Goal: Task Accomplishment & Management: Manage account settings

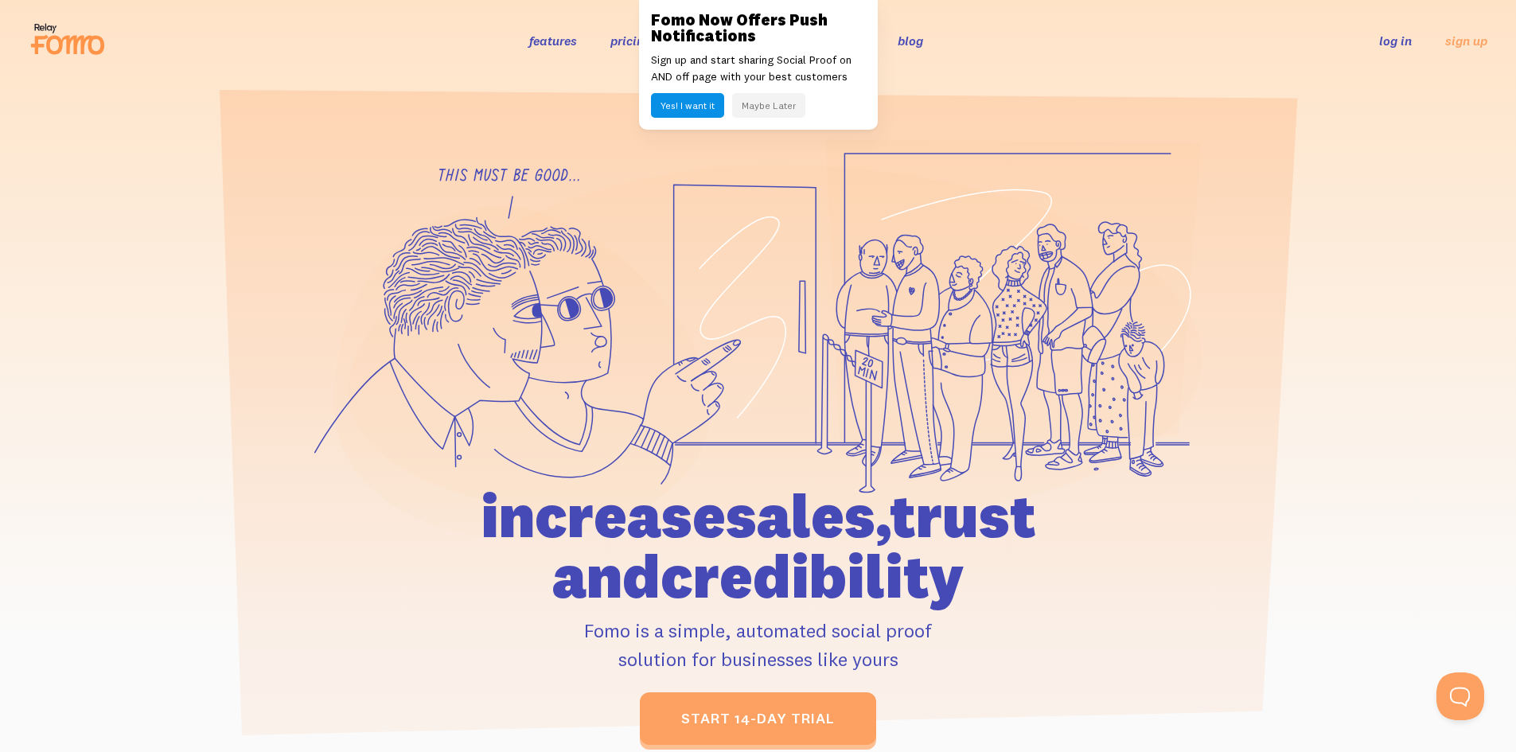
click at [1381, 35] on link "log in" at bounding box center [1395, 41] width 33 height 16
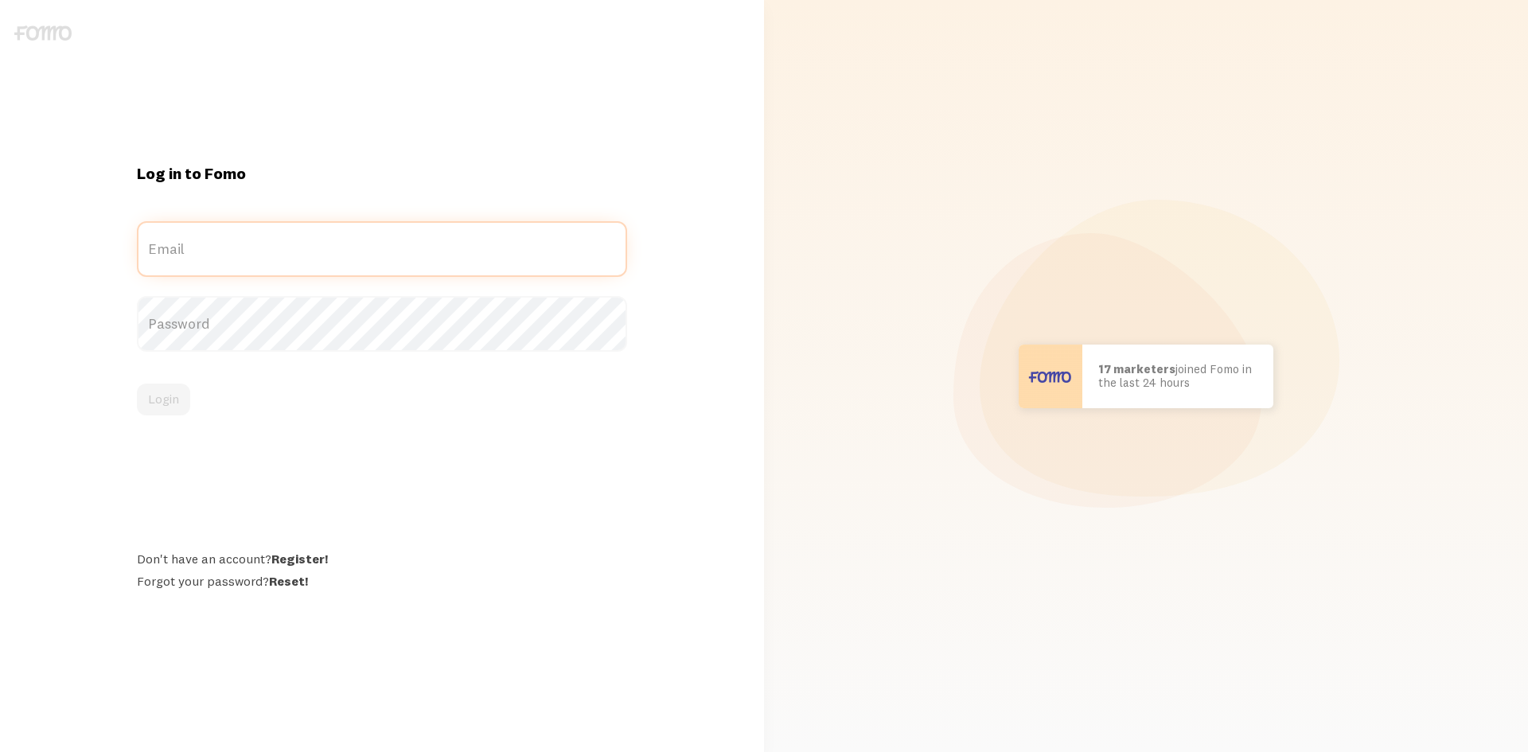
type input "[EMAIL_ADDRESS][DOMAIN_NAME]"
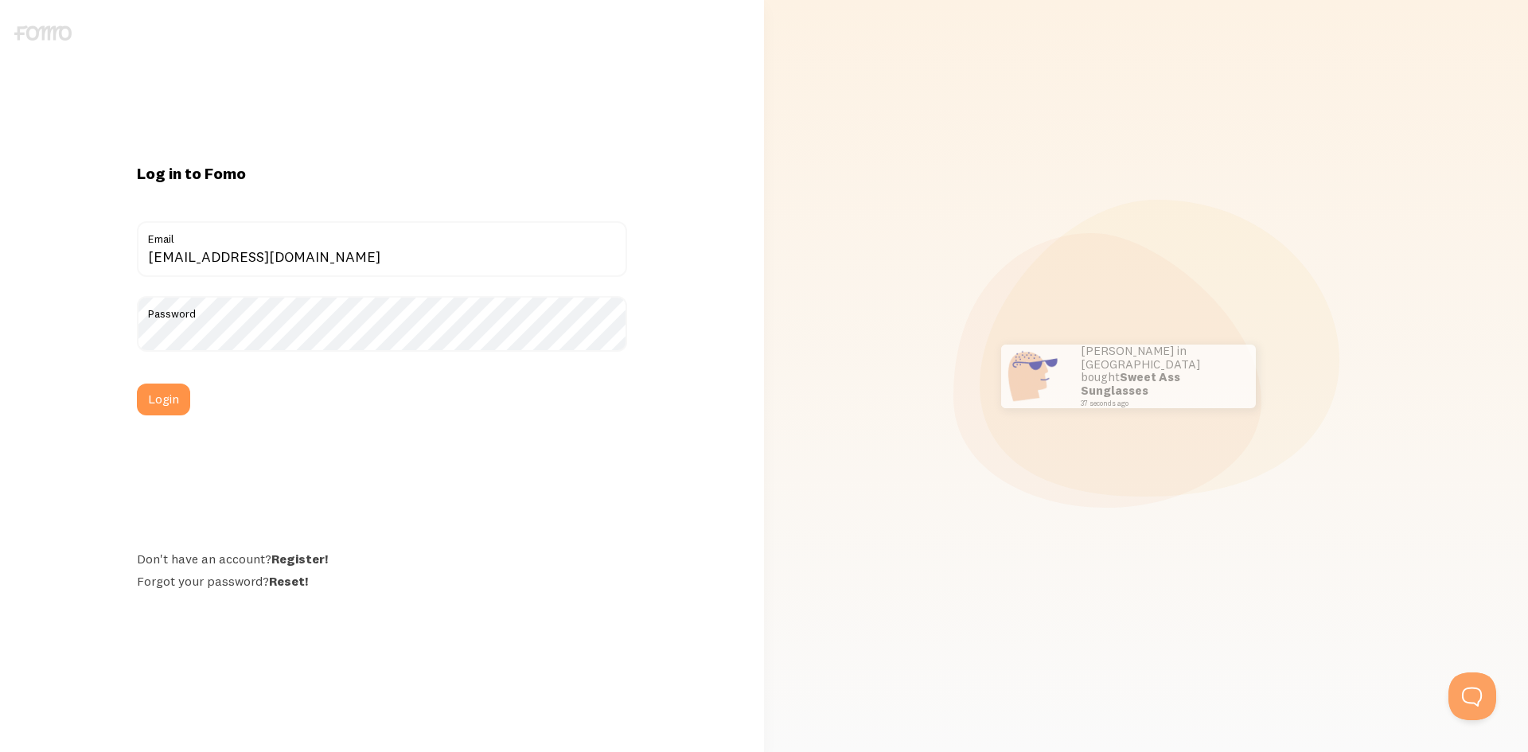
click at [119, 407] on div "Log in to Fomo ryanc@jbtools.com Email Password Login Don't have an account? Re…" at bounding box center [382, 376] width 764 height 427
click at [166, 395] on button "Login" at bounding box center [163, 400] width 53 height 32
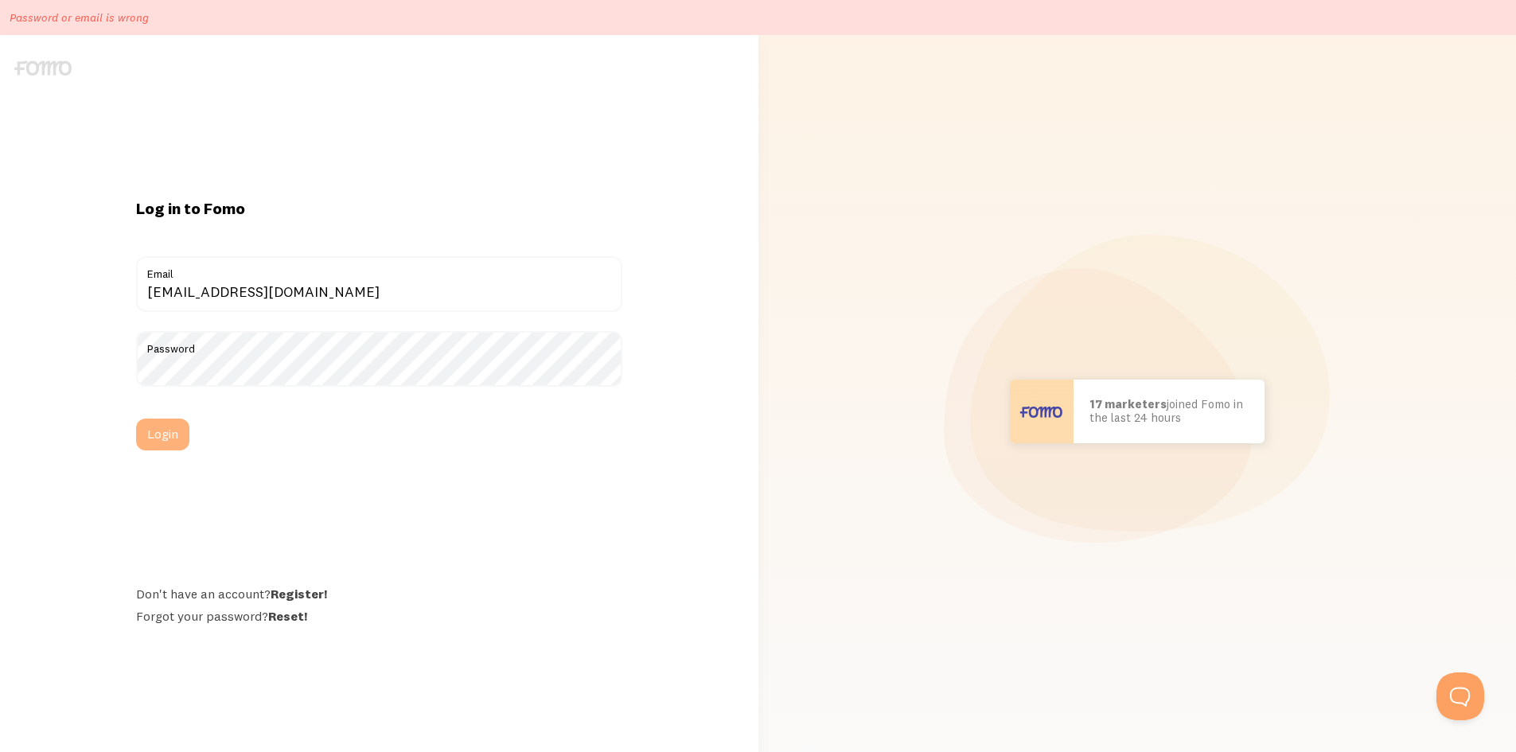
click at [150, 429] on button "Login" at bounding box center [162, 435] width 53 height 32
